Goal: Find specific page/section: Find specific page/section

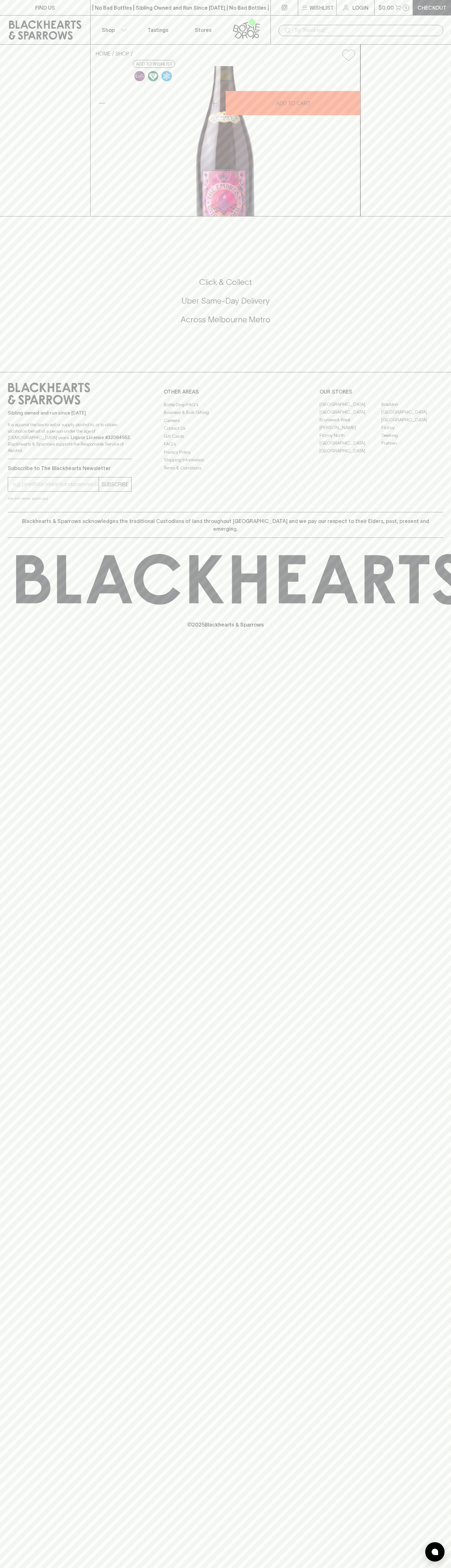
click at [442, 1330] on div "FIND US | No Bad Bottles | Sibling Owned and Run Since [DATE] | No Bad Bottles …" at bounding box center [226, 784] width 451 height 1568
click at [153, 1567] on html "FIND US | No Bad Bottles | Sibling Owned and Run Since [DATE] | No Bad Bottles …" at bounding box center [226, 784] width 451 height 1568
click at [29, 1040] on div "FIND US | No Bad Bottles | Sibling Owned and Run Since [DATE] | No Bad Bottles …" at bounding box center [226, 784] width 451 height 1568
